Goal: Find specific page/section

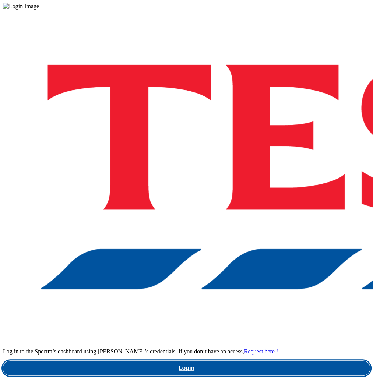
click at [206, 361] on link "Login" at bounding box center [186, 368] width 367 height 15
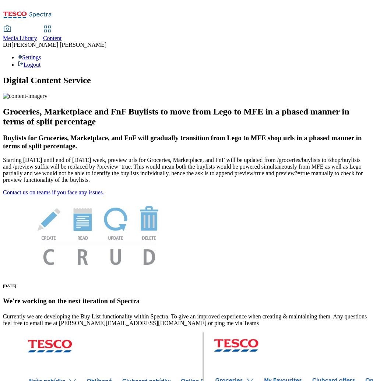
click at [37, 35] on span "Media Library" at bounding box center [20, 38] width 34 height 6
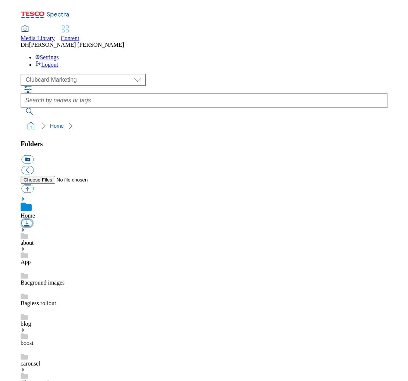
scroll to position [1, 0]
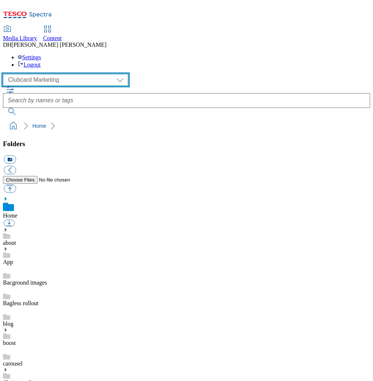
click at [34, 74] on select "Clubcard Marketing Demo Dotcom UK Emails GHS Marketing UK GHS Product UK GHS RO…" at bounding box center [65, 80] width 125 height 12
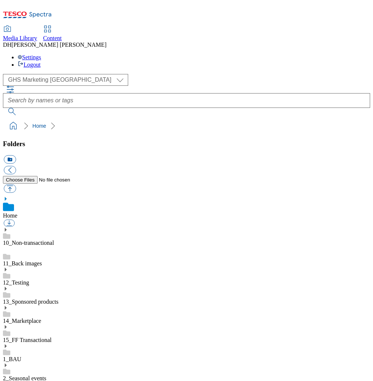
click at [8, 343] on icon at bounding box center [5, 345] width 5 height 5
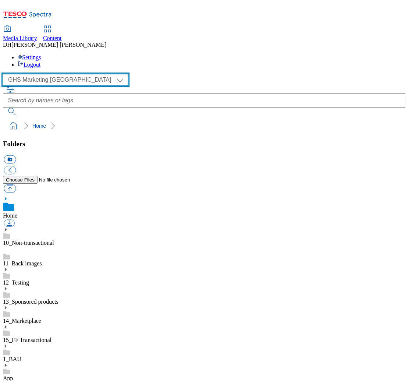
click at [43, 74] on select "Clubcard Marketing Demo Dotcom UK Emails GHS Marketing UK GHS Product UK GHS RO…" at bounding box center [65, 80] width 125 height 12
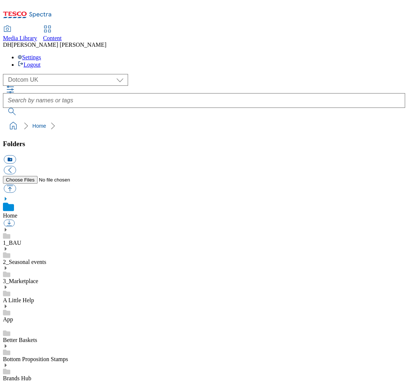
click at [8, 227] on icon at bounding box center [5, 229] width 5 height 5
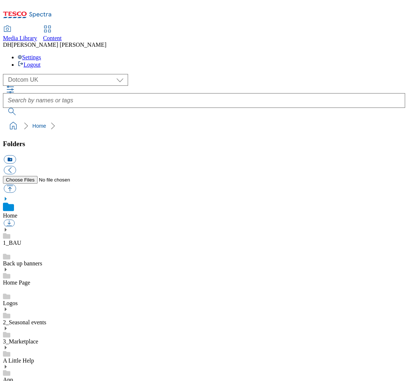
click at [7, 228] on use at bounding box center [6, 230] width 2 height 4
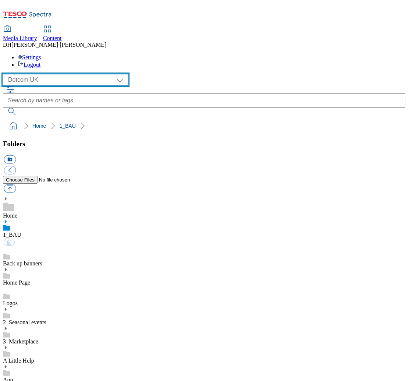
click at [30, 74] on select "Clubcard Marketing Demo Dotcom UK Emails GHS Marketing UK GHS Product UK GHS RO…" at bounding box center [65, 80] width 125 height 12
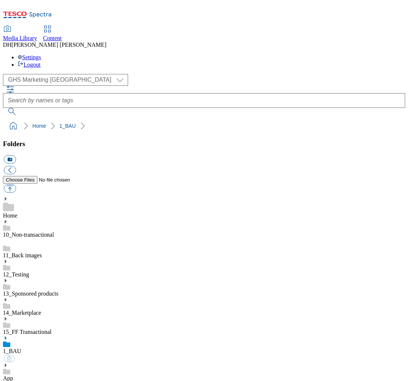
click at [21, 348] on link "1_BAU" at bounding box center [12, 351] width 18 height 6
click at [17, 212] on link "Home" at bounding box center [10, 215] width 14 height 6
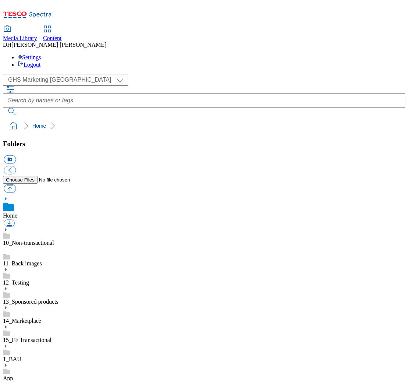
click at [21, 356] on link "1_BAU" at bounding box center [12, 359] width 18 height 6
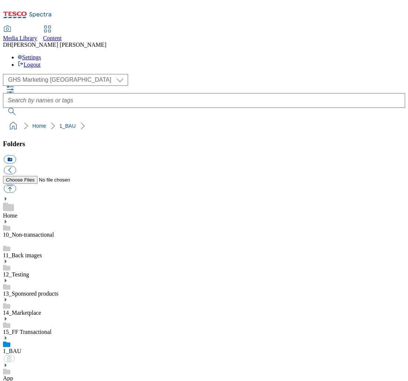
scroll to position [842, 0]
click at [38, 74] on select "Clubcard Marketing Demo Dotcom UK Emails GHS Marketing UK GHS Product UK GHS RO…" at bounding box center [65, 80] width 125 height 12
select select "flare-homepage"
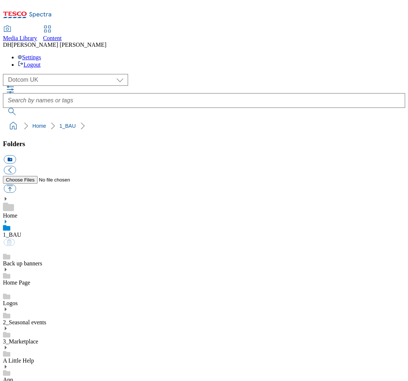
click at [7, 220] on use at bounding box center [6, 222] width 2 height 4
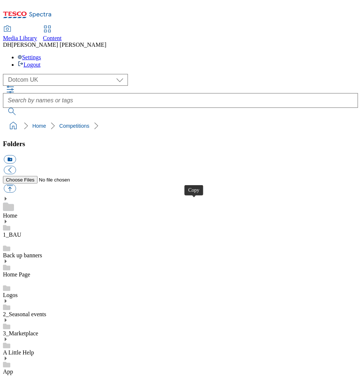
drag, startPoint x: 192, startPoint y: 202, endPoint x: 183, endPoint y: 173, distance: 29.8
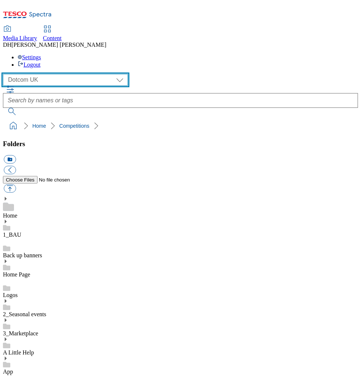
click at [46, 74] on select "Clubcard Marketing Demo Dotcom UK Emails GHS Marketing UK GHS Product UK GHS RO…" at bounding box center [65, 80] width 125 height 12
